Goal: Information Seeking & Learning: Learn about a topic

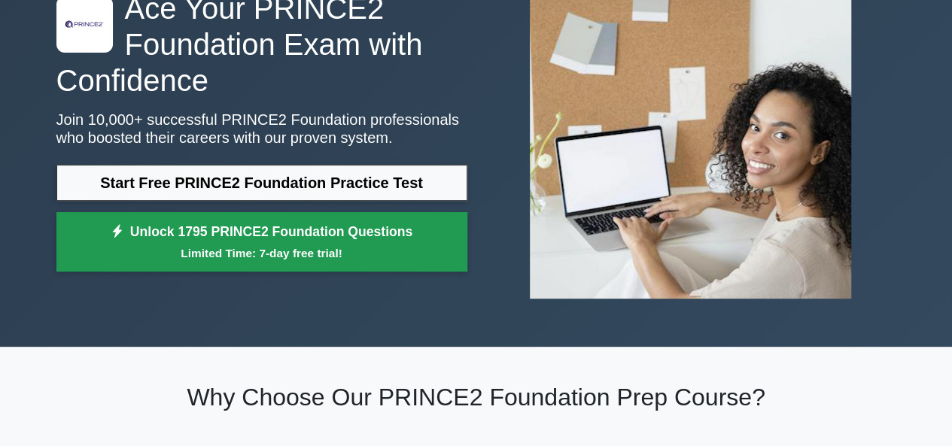
scroll to position [150, 0]
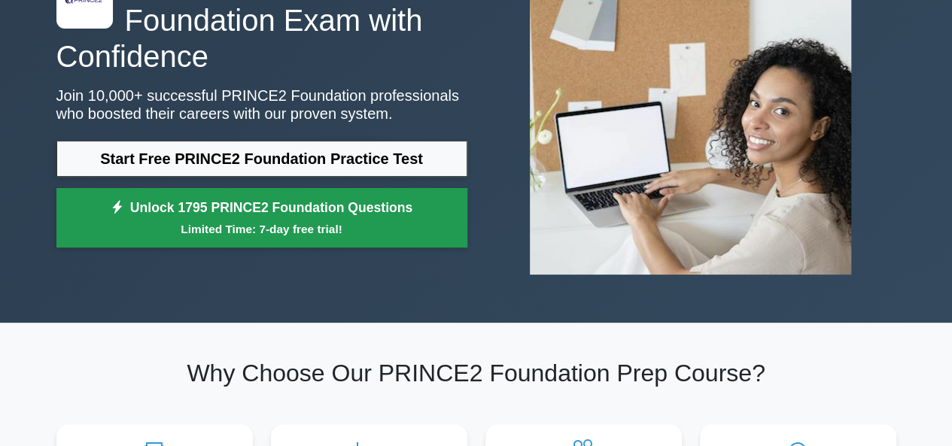
click at [240, 217] on link "Unlock 1795 PRINCE2 Foundation Questions Limited Time: 7-day free trial!" at bounding box center [261, 218] width 411 height 60
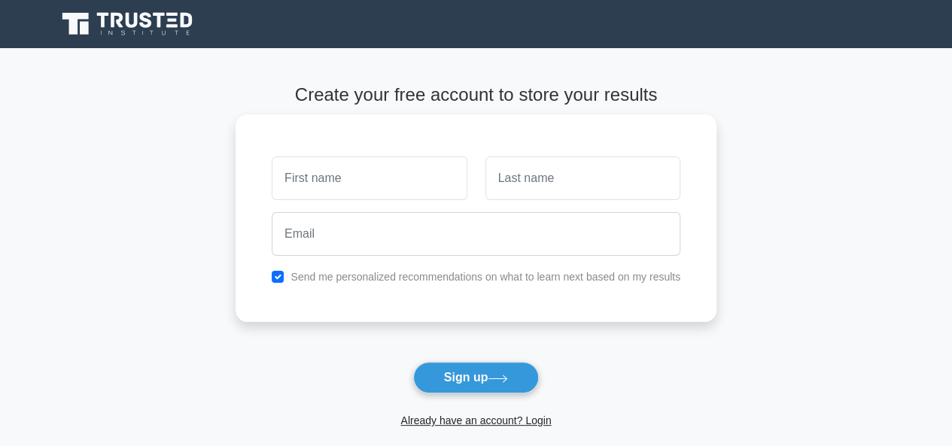
click at [383, 198] on input "text" at bounding box center [369, 178] width 195 height 44
type input "Martyn"
click at [579, 190] on input "text" at bounding box center [582, 178] width 195 height 44
type input "Jackson"
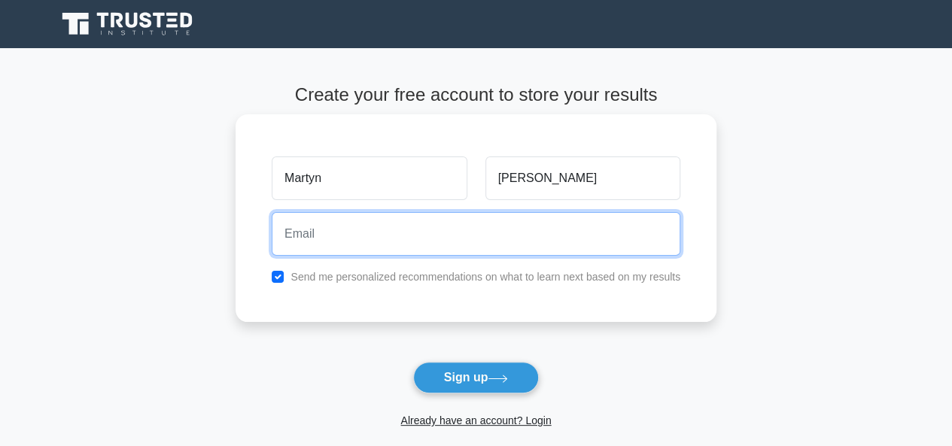
click at [436, 226] on input "email" at bounding box center [476, 234] width 408 height 44
type input "martyn.jackson@zivautomation.com"
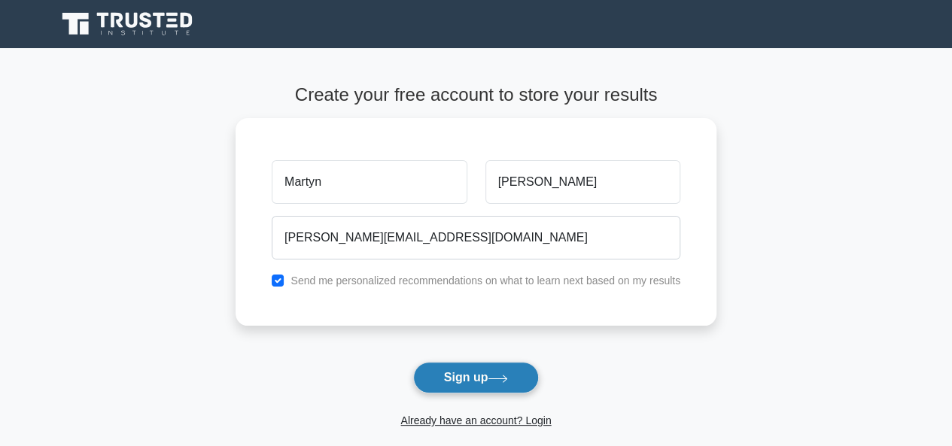
click at [496, 375] on icon at bounding box center [497, 379] width 20 height 8
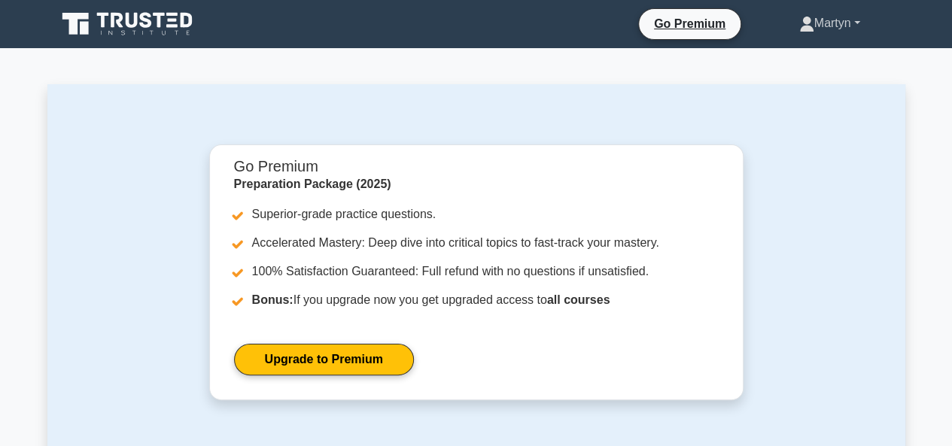
click at [799, 34] on link "Martyn" at bounding box center [829, 23] width 133 height 30
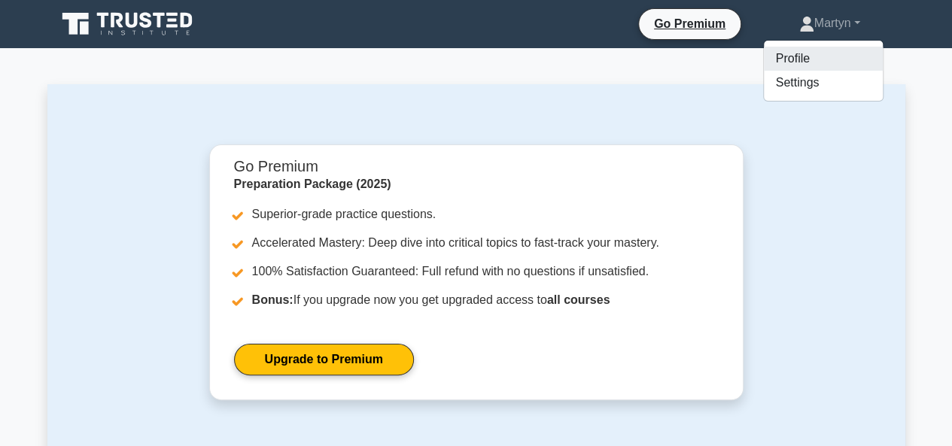
click at [794, 53] on link "Profile" at bounding box center [823, 59] width 119 height 24
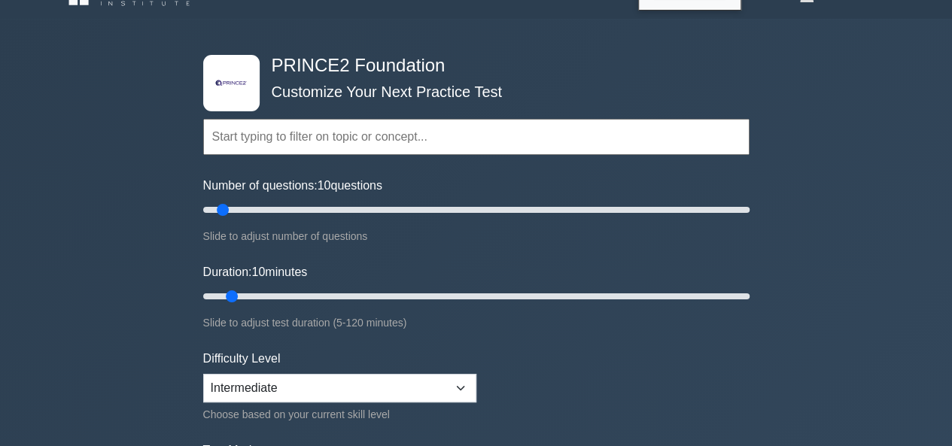
scroll to position [75, 0]
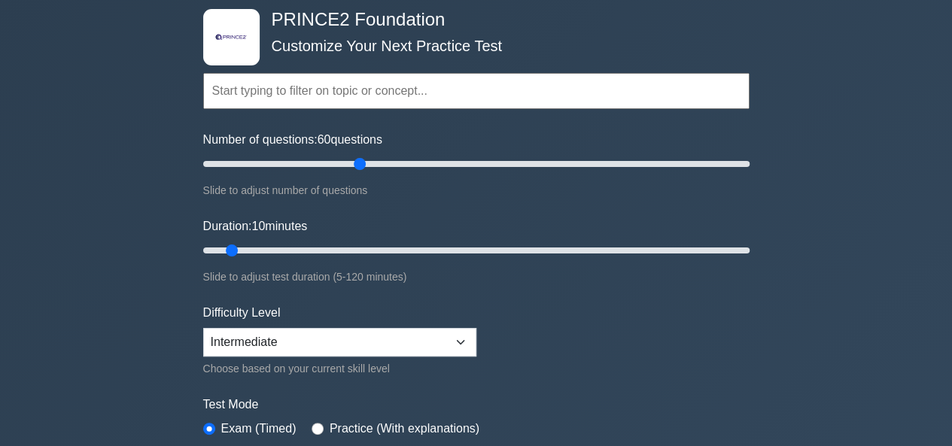
drag, startPoint x: 220, startPoint y: 160, endPoint x: 363, endPoint y: 177, distance: 144.6
type input "60"
click at [363, 173] on input "Number of questions: 60 questions" at bounding box center [476, 164] width 546 height 18
drag, startPoint x: 232, startPoint y: 249, endPoint x: 468, endPoint y: 260, distance: 235.7
type input "60"
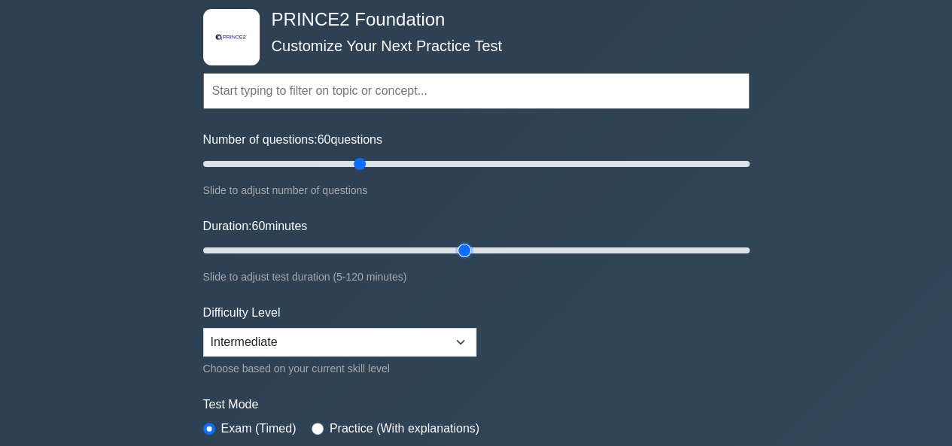
click at [468, 260] on input "Duration: 60 minutes" at bounding box center [476, 250] width 546 height 18
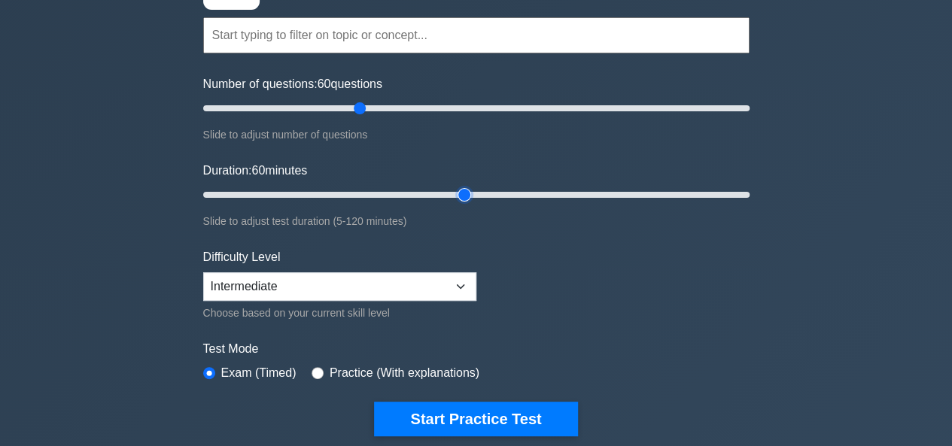
scroll to position [150, 0]
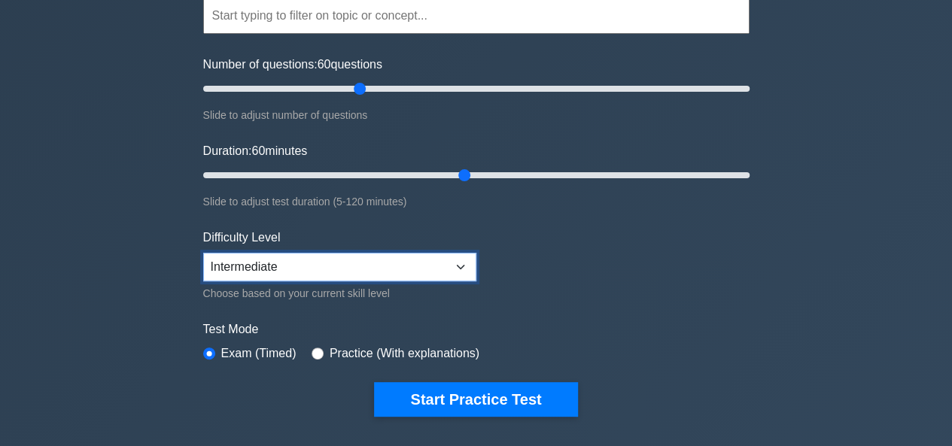
click at [456, 266] on select "Beginner Intermediate Expert" at bounding box center [339, 267] width 273 height 29
click at [203, 253] on select "Beginner Intermediate Expert" at bounding box center [339, 267] width 273 height 29
click at [590, 268] on form "Topics Introduction to PRINCE2 PRINCE2 Principles Organization Theme Business C…" at bounding box center [476, 184] width 546 height 465
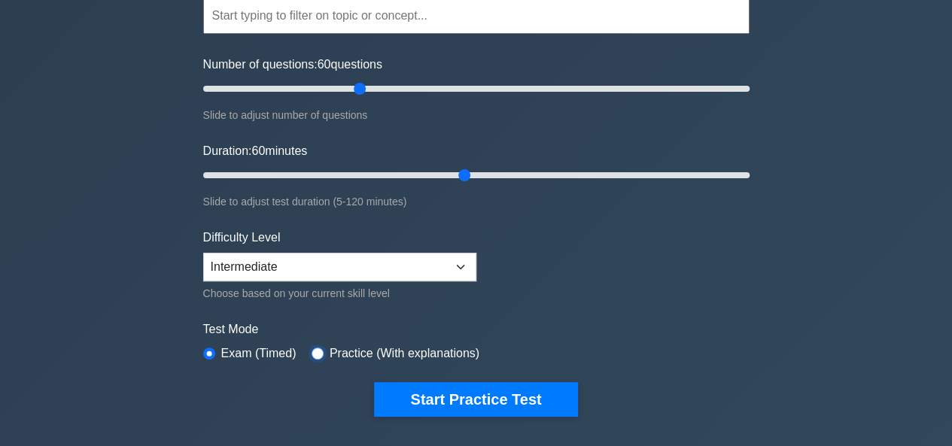
click at [313, 350] on input "radio" at bounding box center [317, 354] width 12 height 12
radio input "true"
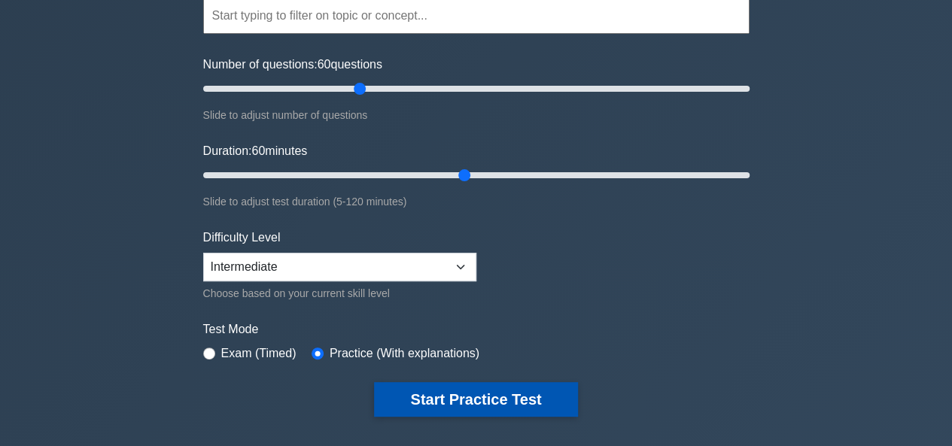
click at [480, 401] on button "Start Practice Test" at bounding box center [475, 399] width 203 height 35
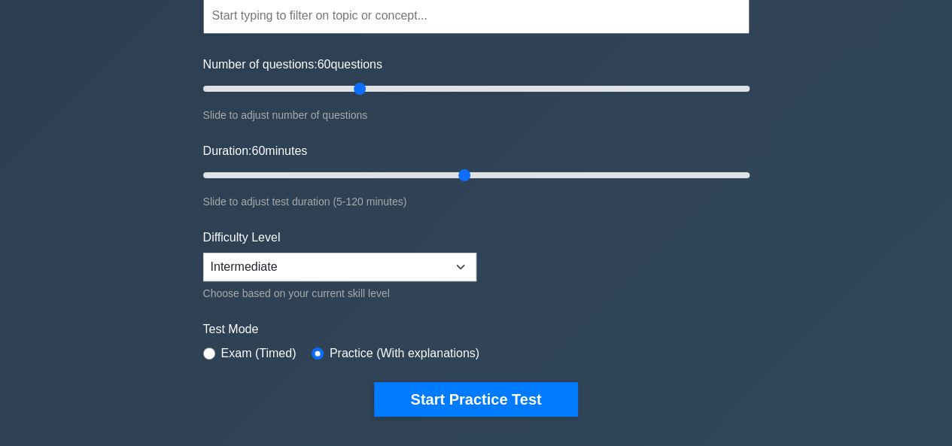
scroll to position [0, 0]
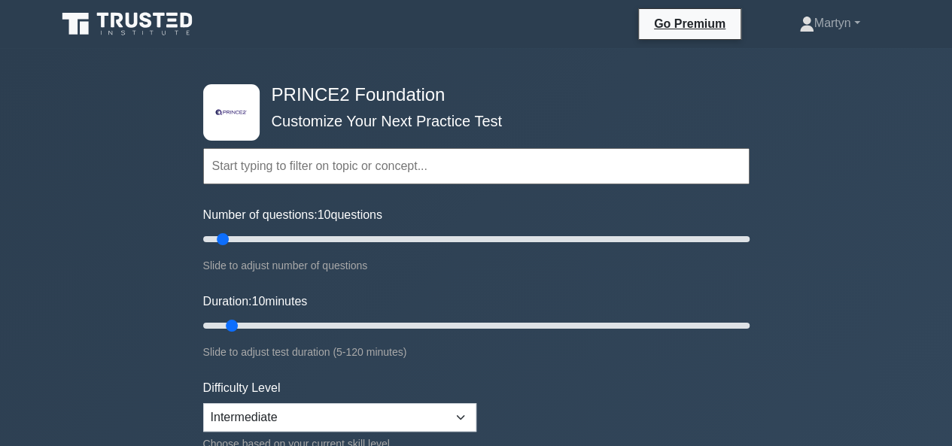
click at [431, 166] on input "text" at bounding box center [476, 166] width 546 height 36
click at [388, 234] on input "Number of questions: 10 questions" at bounding box center [476, 239] width 546 height 18
type input "60"
click at [356, 236] on input "Number of questions: 70 questions" at bounding box center [476, 239] width 546 height 18
click at [381, 321] on input "Duration: 40 minutes" at bounding box center [476, 326] width 546 height 18
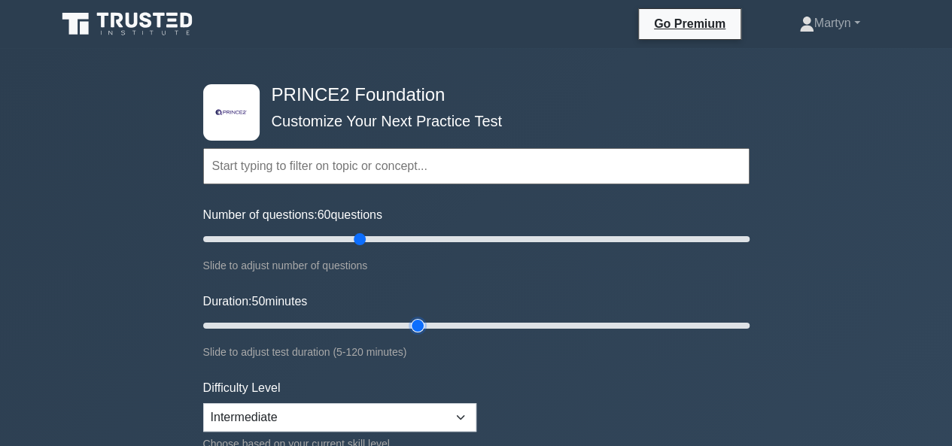
click at [427, 326] on input "Duration: 50 minutes" at bounding box center [476, 326] width 546 height 18
type input "60"
click at [453, 324] on input "Duration: 60 minutes" at bounding box center [476, 326] width 546 height 18
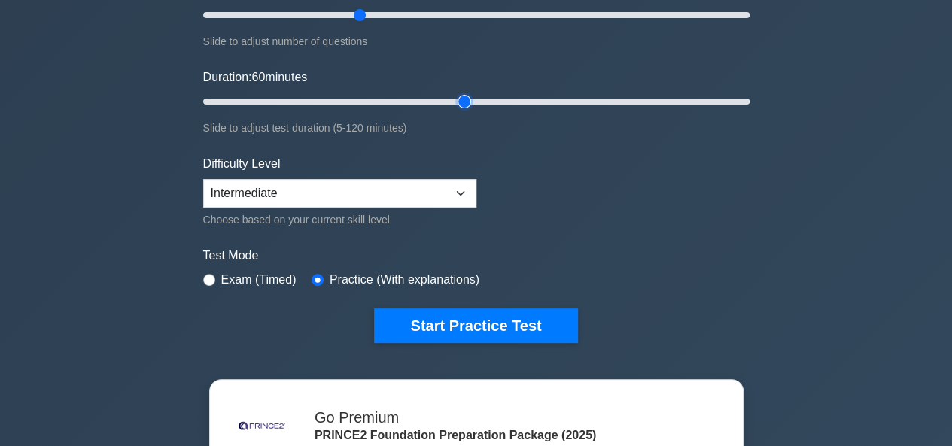
scroll to position [226, 0]
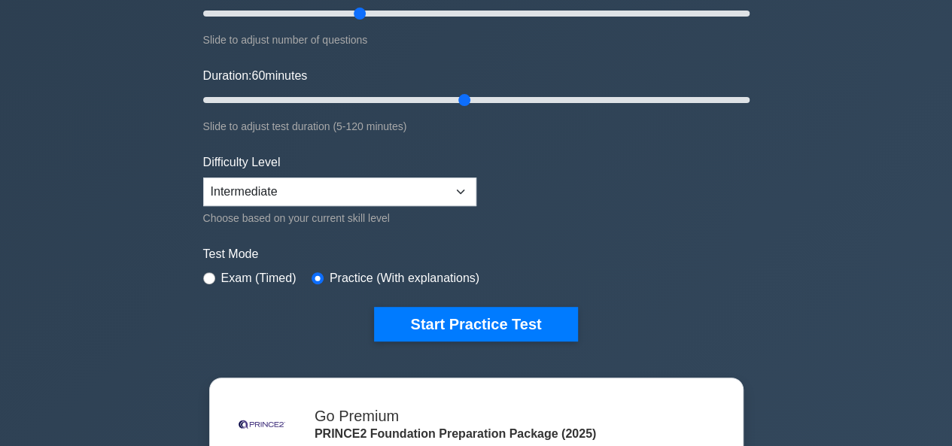
click at [251, 275] on label "Exam (Timed)" at bounding box center [258, 278] width 75 height 18
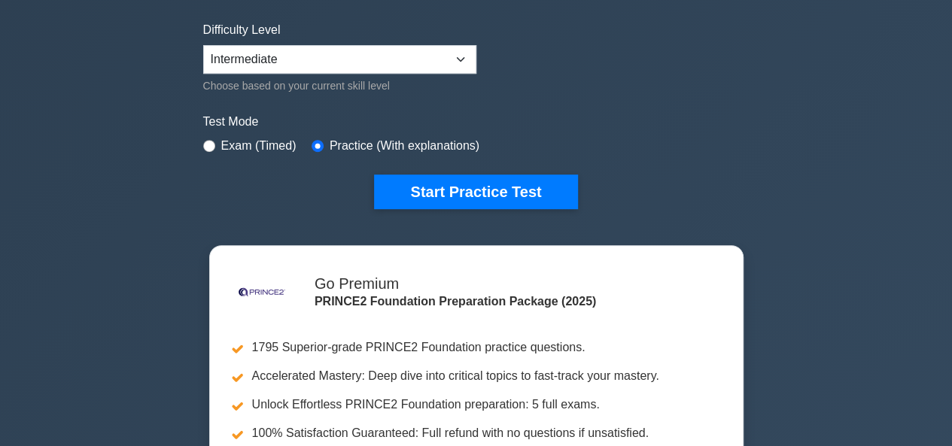
scroll to position [301, 0]
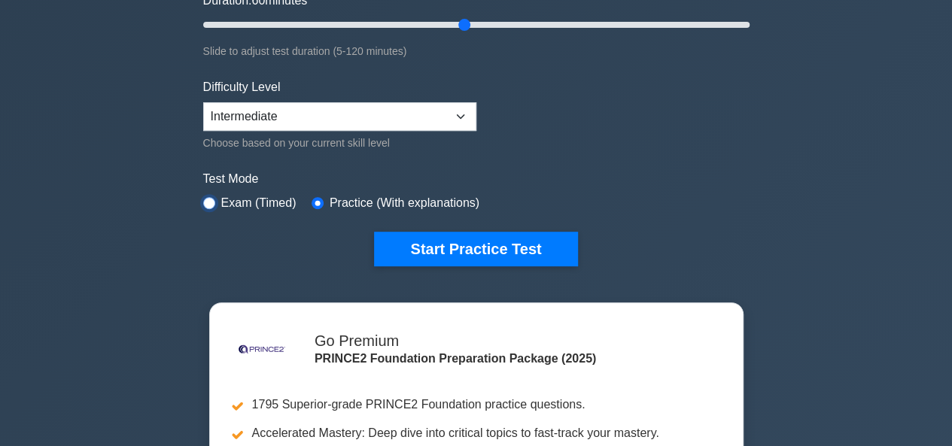
click at [211, 198] on input "radio" at bounding box center [209, 203] width 12 height 12
radio input "true"
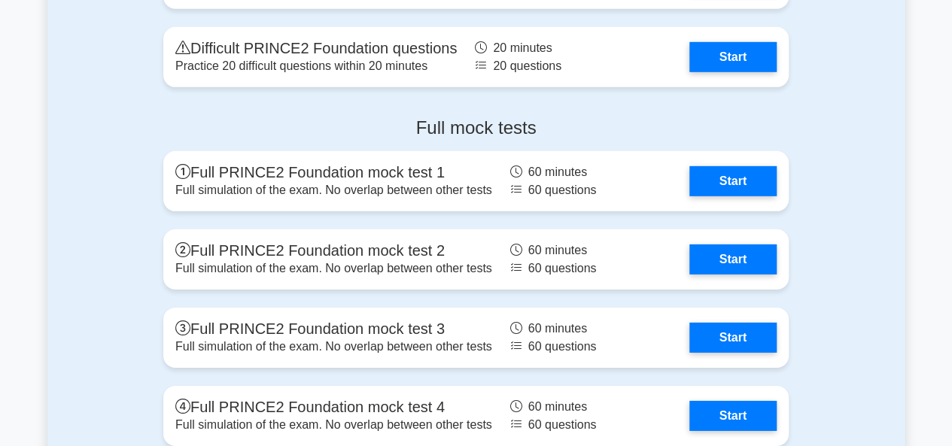
scroll to position [2257, 0]
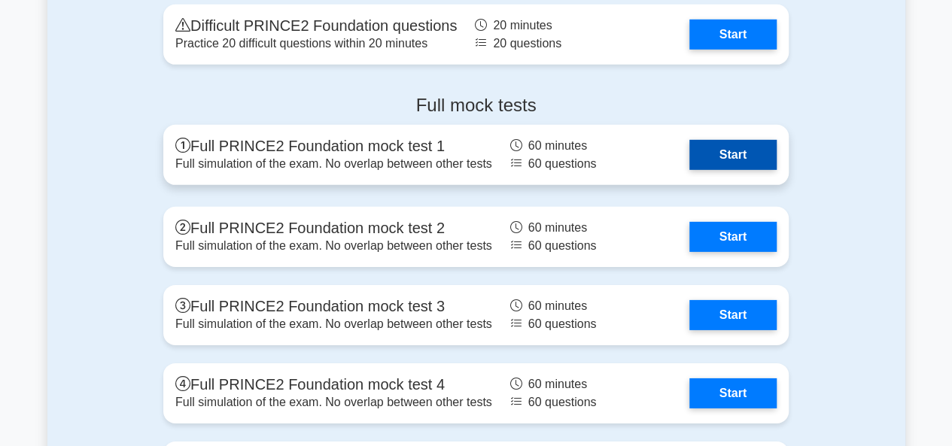
click at [718, 150] on link "Start" at bounding box center [732, 155] width 87 height 30
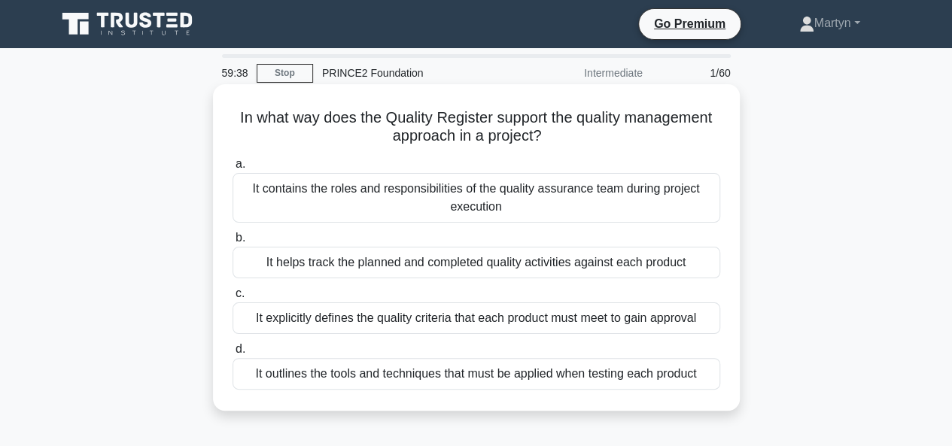
click at [451, 267] on div "It helps track the planned and completed quality activities against each product" at bounding box center [475, 263] width 487 height 32
click at [232, 243] on input "b. It helps track the planned and completed quality activities against each pro…" at bounding box center [232, 238] width 0 height 10
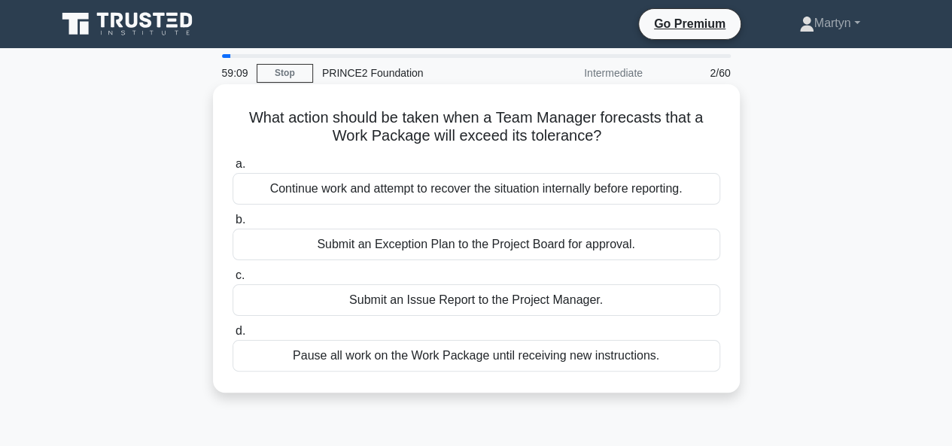
click at [460, 192] on div "Continue work and attempt to recover the situation internally before reporting." at bounding box center [475, 189] width 487 height 32
click at [232, 169] on input "a. Continue work and attempt to recover the situation internally before reporti…" at bounding box center [232, 164] width 0 height 10
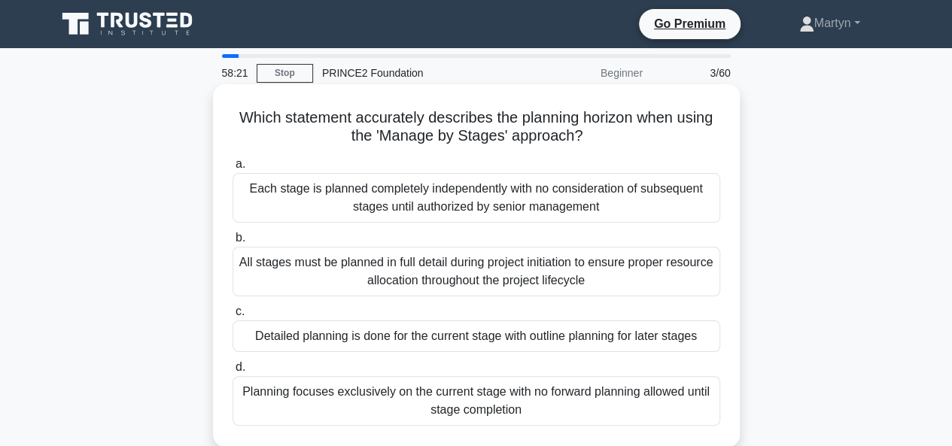
click at [616, 338] on div "Detailed planning is done for the current stage with outline planning for later…" at bounding box center [475, 336] width 487 height 32
click at [232, 317] on input "c. Detailed planning is done for the current stage with outline planning for la…" at bounding box center [232, 312] width 0 height 10
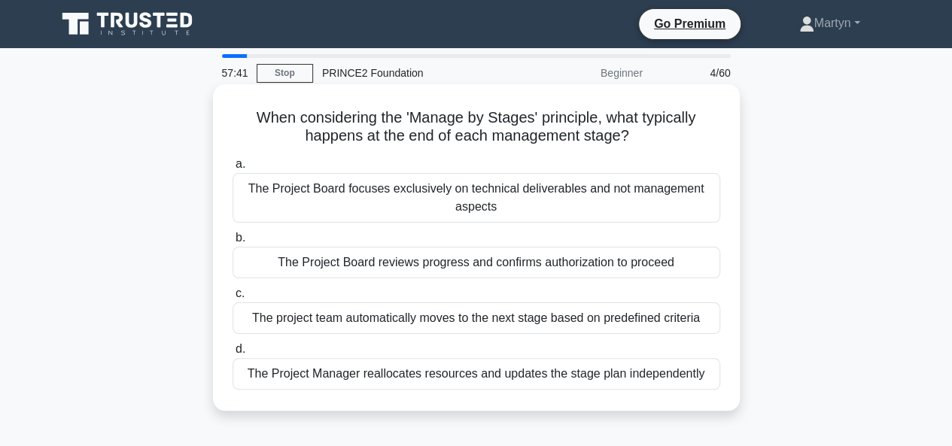
click at [551, 316] on div "The project team automatically moves to the next stage based on predefined crit…" at bounding box center [475, 318] width 487 height 32
click at [232, 299] on input "c. The project team automatically moves to the next stage based on predefined c…" at bounding box center [232, 294] width 0 height 10
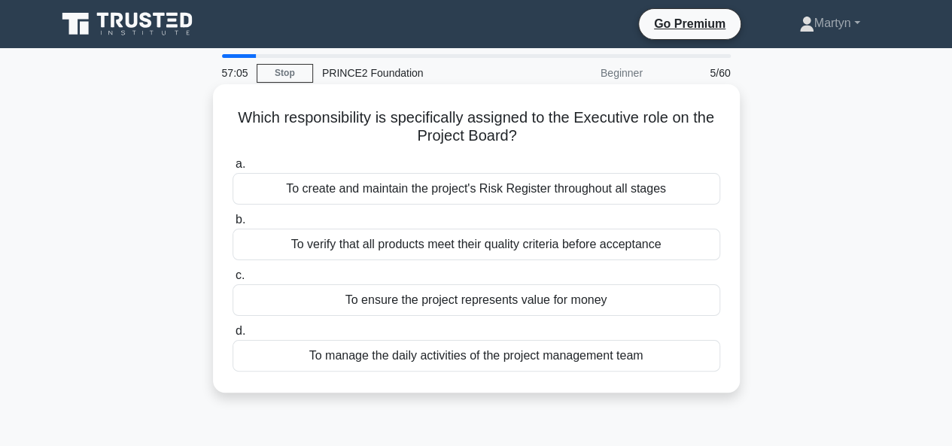
click at [612, 250] on div "To verify that all products meet their quality criteria before acceptance" at bounding box center [475, 245] width 487 height 32
click at [232, 225] on input "b. To verify that all products meet their quality criteria before acceptance" at bounding box center [232, 220] width 0 height 10
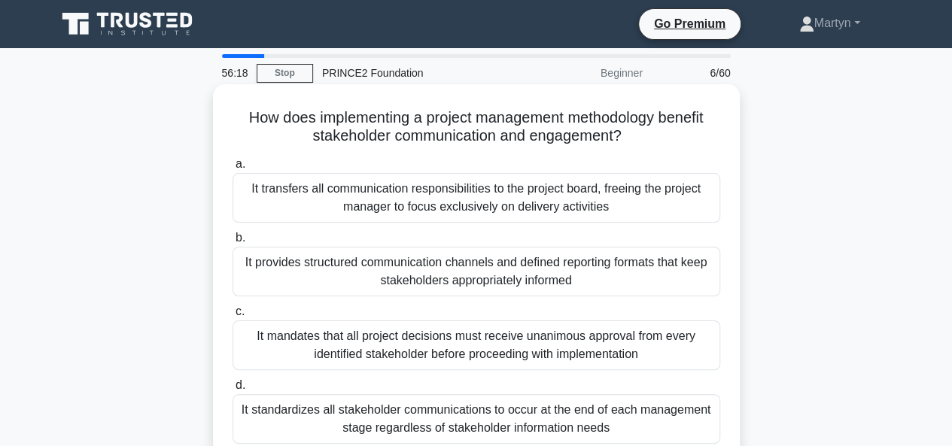
click at [599, 266] on div "It provides structured communication channels and defined reporting formats tha…" at bounding box center [475, 272] width 487 height 50
click at [232, 243] on input "b. It provides structured communication channels and defined reporting formats …" at bounding box center [232, 238] width 0 height 10
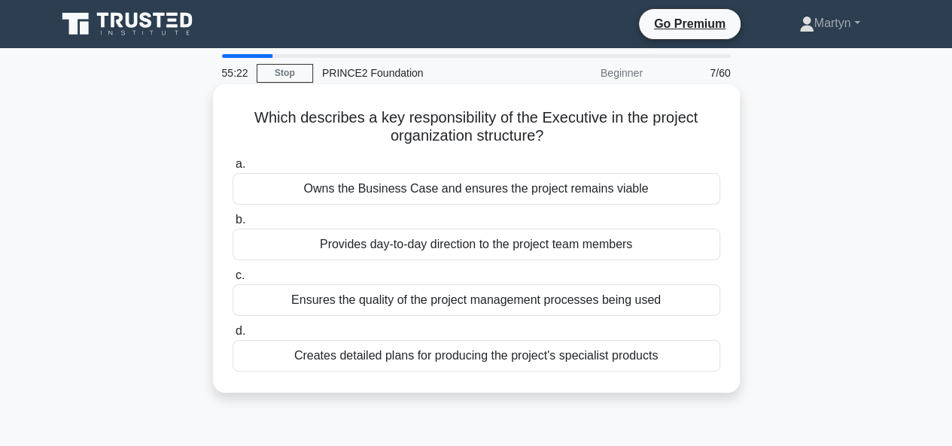
click at [526, 195] on div "Owns the Business Case and ensures the project remains viable" at bounding box center [475, 189] width 487 height 32
click at [232, 169] on input "a. Owns the Business Case and ensures the project remains viable" at bounding box center [232, 164] width 0 height 10
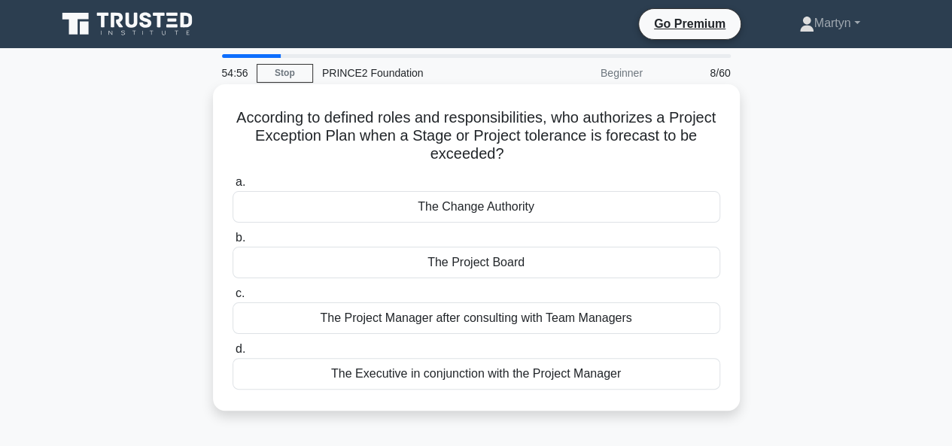
click at [522, 268] on div "The Project Board" at bounding box center [475, 263] width 487 height 32
click at [232, 243] on input "b. The Project Board" at bounding box center [232, 238] width 0 height 10
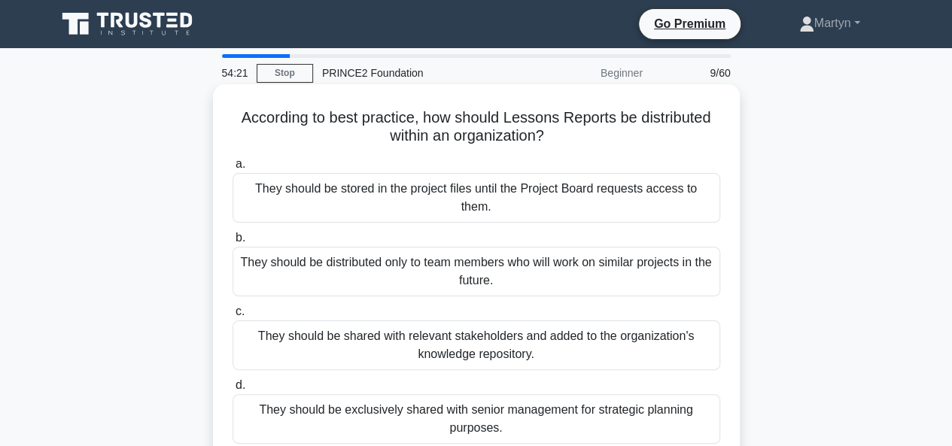
click at [582, 326] on div "They should be shared with relevant stakeholders and added to the organization'…" at bounding box center [475, 345] width 487 height 50
click at [232, 317] on input "c. They should be shared with relevant stakeholders and added to the organizati…" at bounding box center [232, 312] width 0 height 10
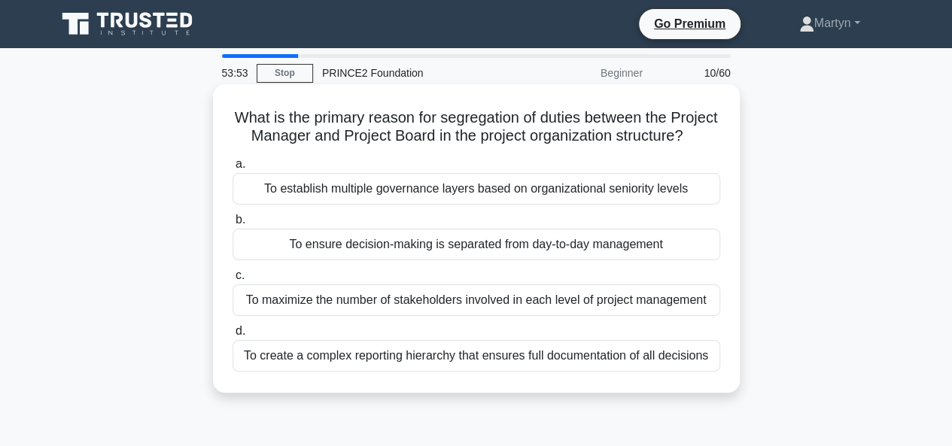
click at [566, 260] on div "To ensure decision-making is separated from day-to-day management" at bounding box center [475, 245] width 487 height 32
click at [232, 225] on input "b. To ensure decision-making is separated from day-to-day management" at bounding box center [232, 220] width 0 height 10
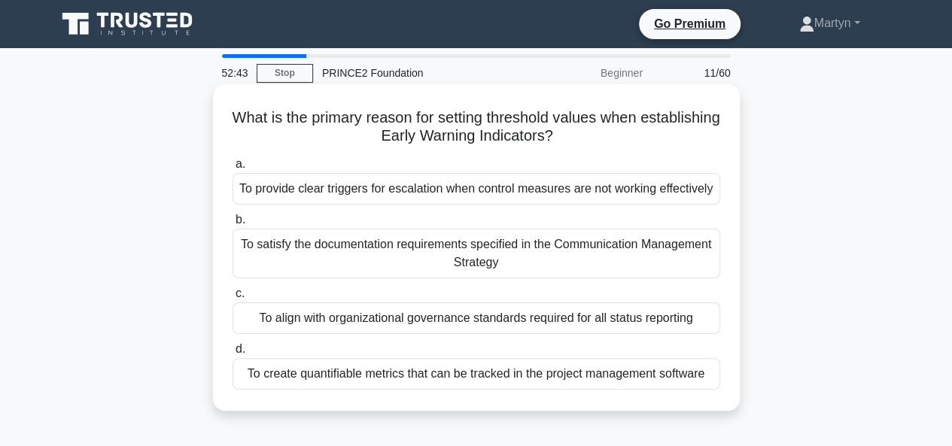
click at [438, 320] on div "To align with organizational governance standards required for all status repor…" at bounding box center [475, 318] width 487 height 32
click at [232, 299] on input "c. To align with organizational governance standards required for all status re…" at bounding box center [232, 294] width 0 height 10
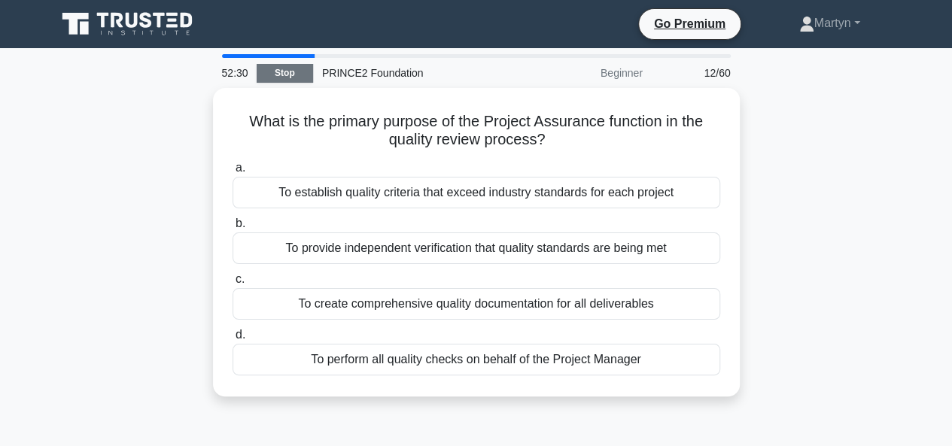
click at [290, 74] on link "Stop" at bounding box center [285, 73] width 56 height 19
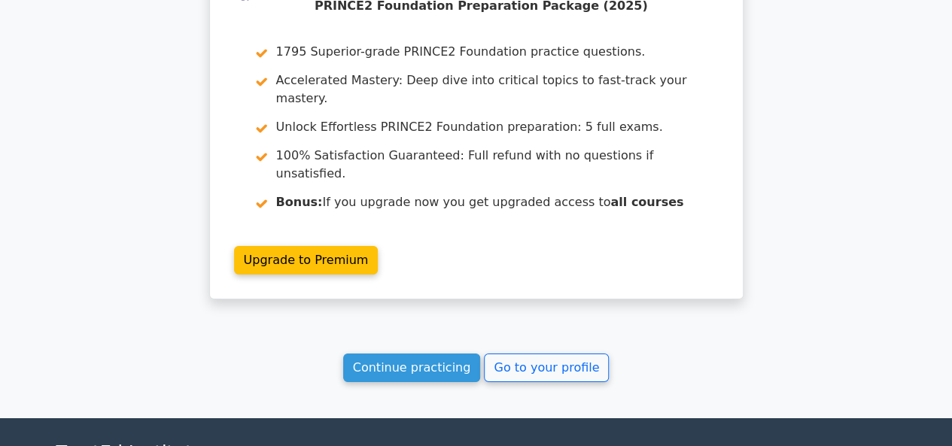
scroll to position [2548, 0]
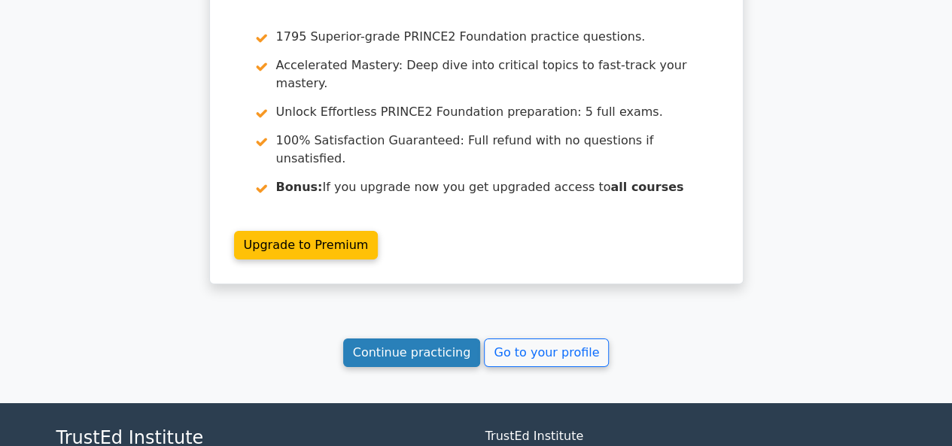
click at [424, 339] on link "Continue practicing" at bounding box center [412, 353] width 138 height 29
